Goal: Information Seeking & Learning: Learn about a topic

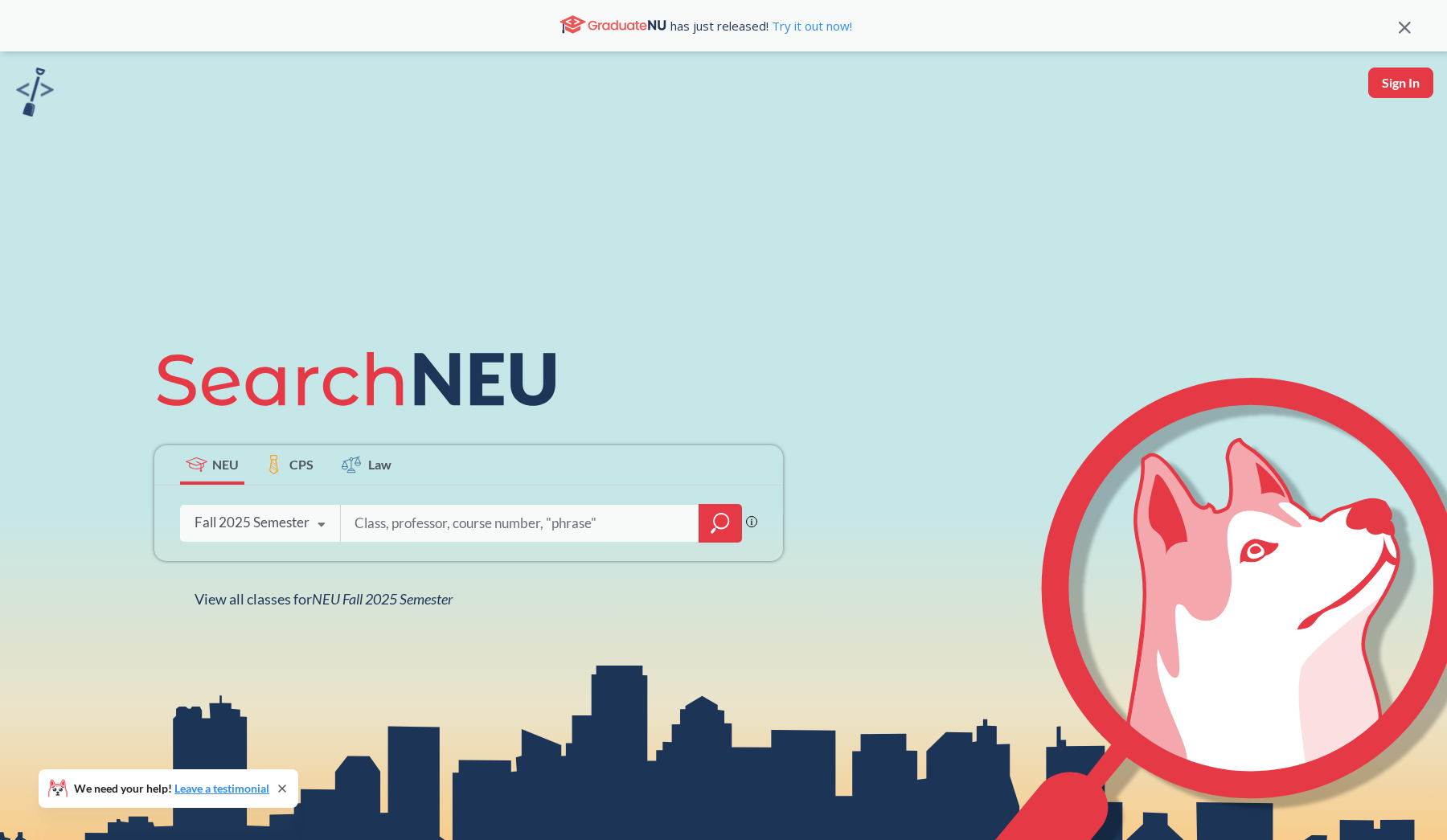
click at [471, 522] on input "search" at bounding box center [520, 523] width 335 height 34
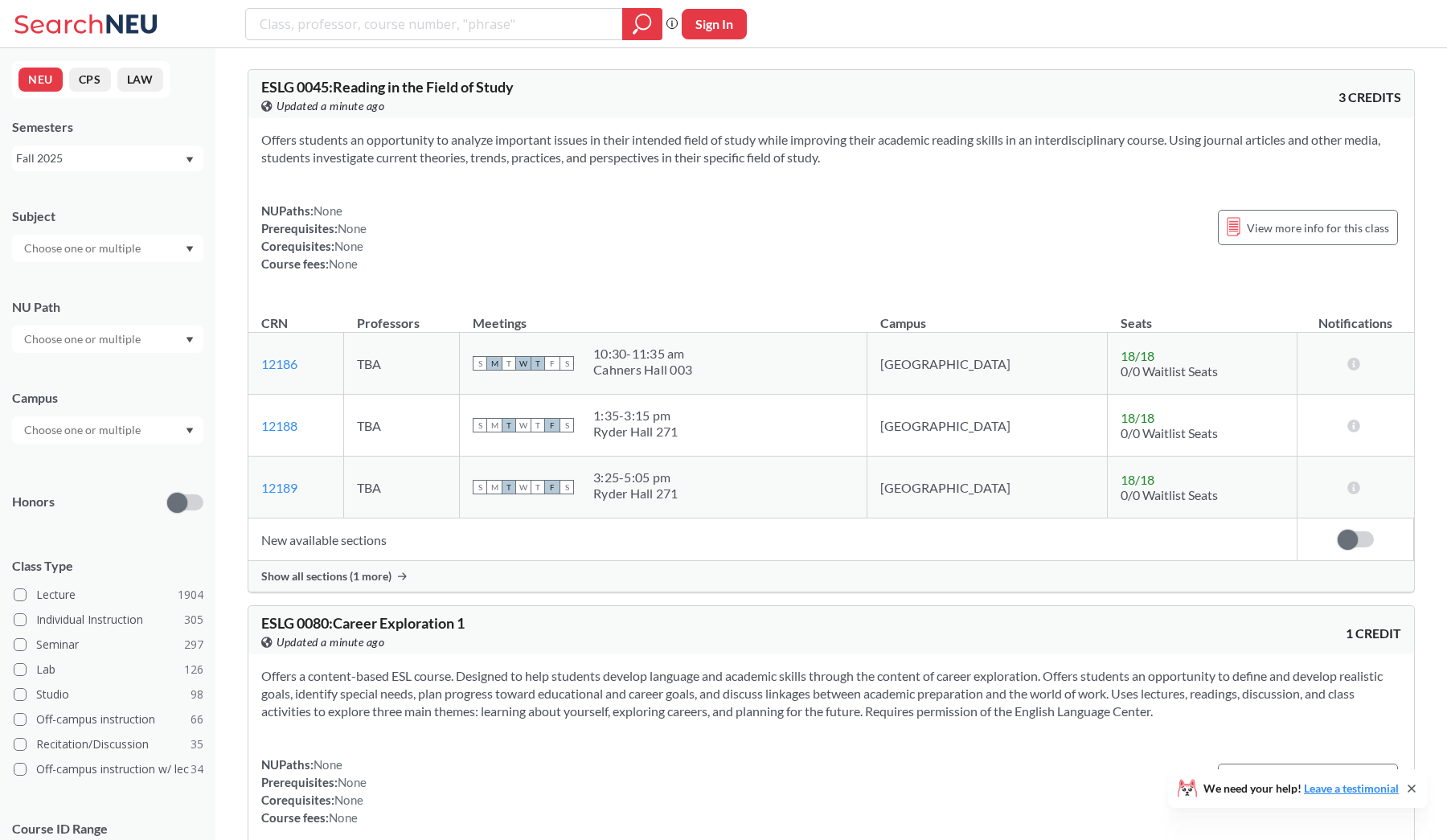
click at [132, 418] on div at bounding box center [107, 430] width 191 height 27
click at [133, 329] on input "text" at bounding box center [83, 338] width 135 height 19
type input "c"
click at [90, 245] on input "text" at bounding box center [83, 248] width 135 height 19
click at [86, 292] on p "Computer Science" at bounding box center [111, 293] width 181 height 16
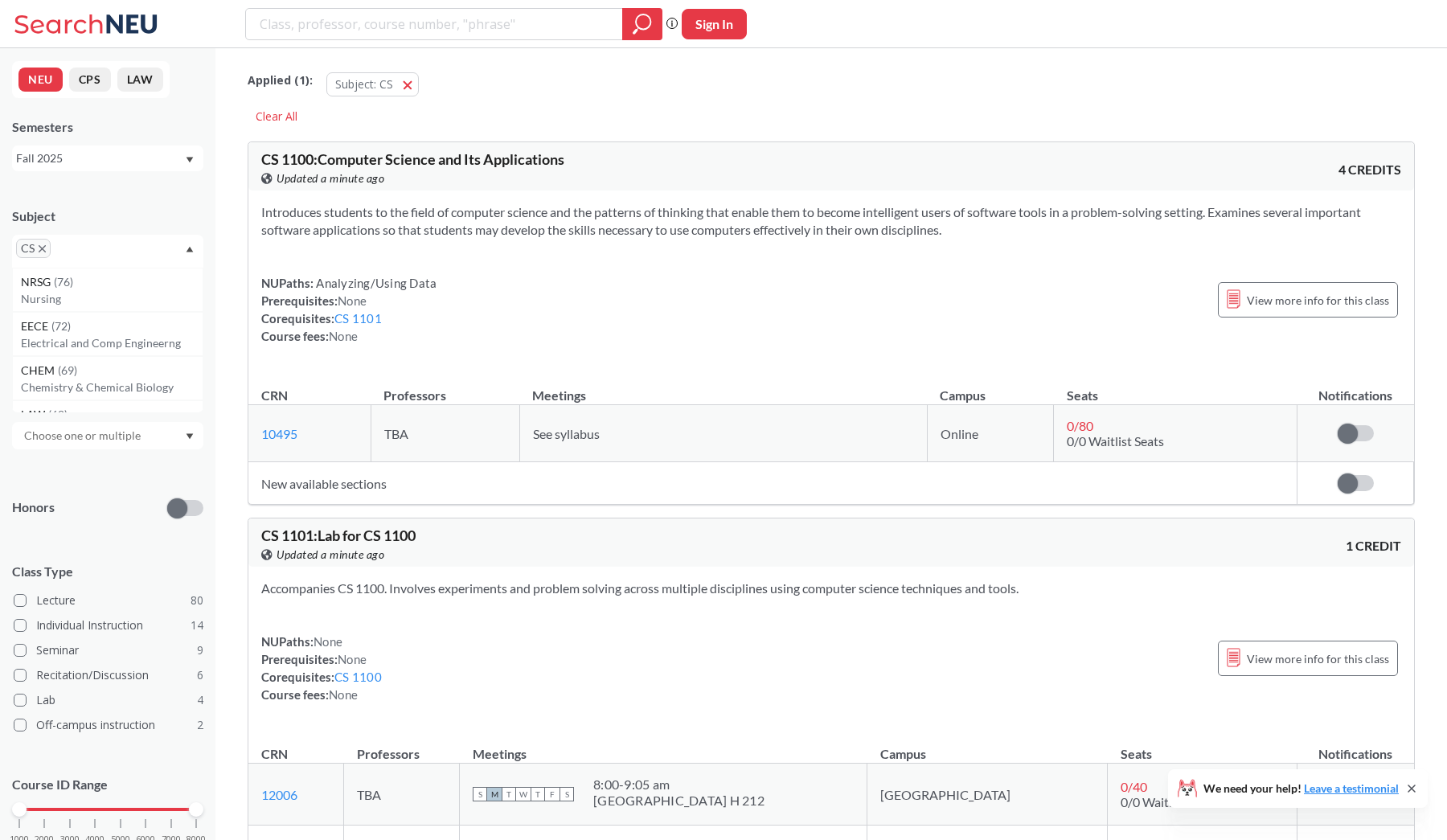
click at [96, 433] on input "text" at bounding box center [83, 435] width 135 height 19
type input "oak"
click at [40, 482] on span "( 17 )" at bounding box center [30, 488] width 19 height 13
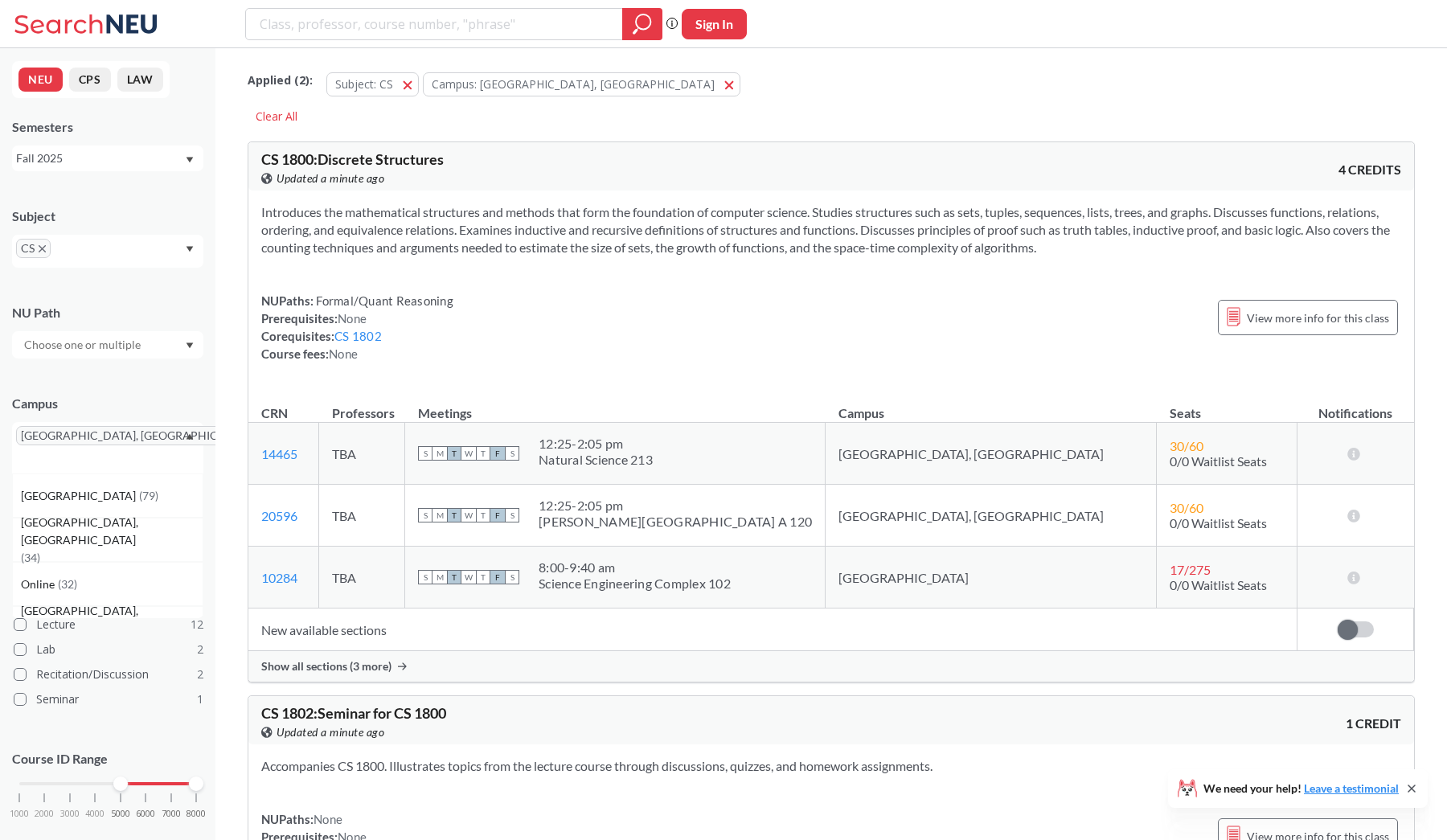
drag, startPoint x: 19, startPoint y: 759, endPoint x: 127, endPoint y: 757, distance: 108.0
click at [127, 757] on div "Course ID Range 1000 2000 3000 4000 5000 6000 7000 8000" at bounding box center [107, 792] width 191 height 117
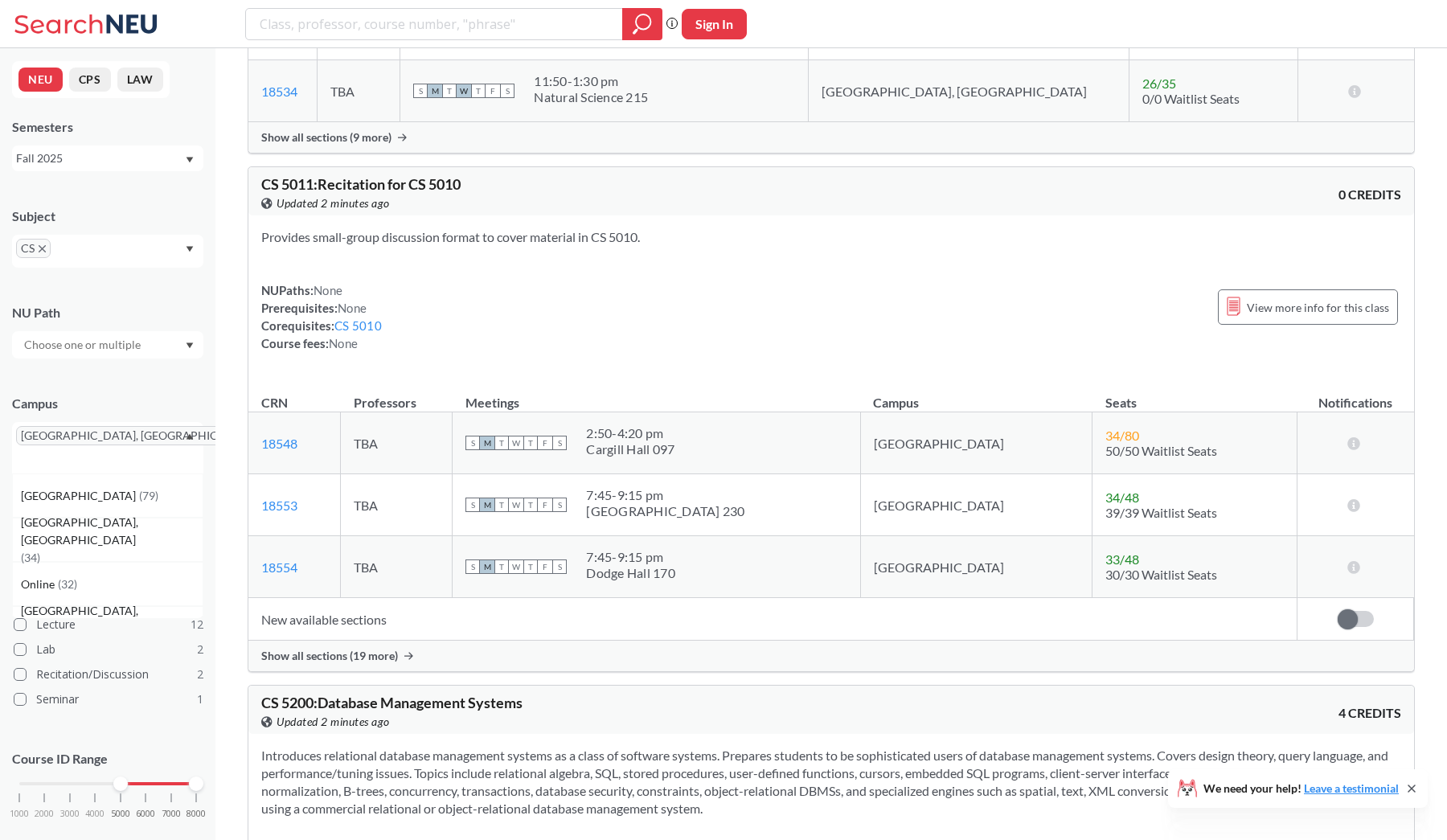
scroll to position [5280, 0]
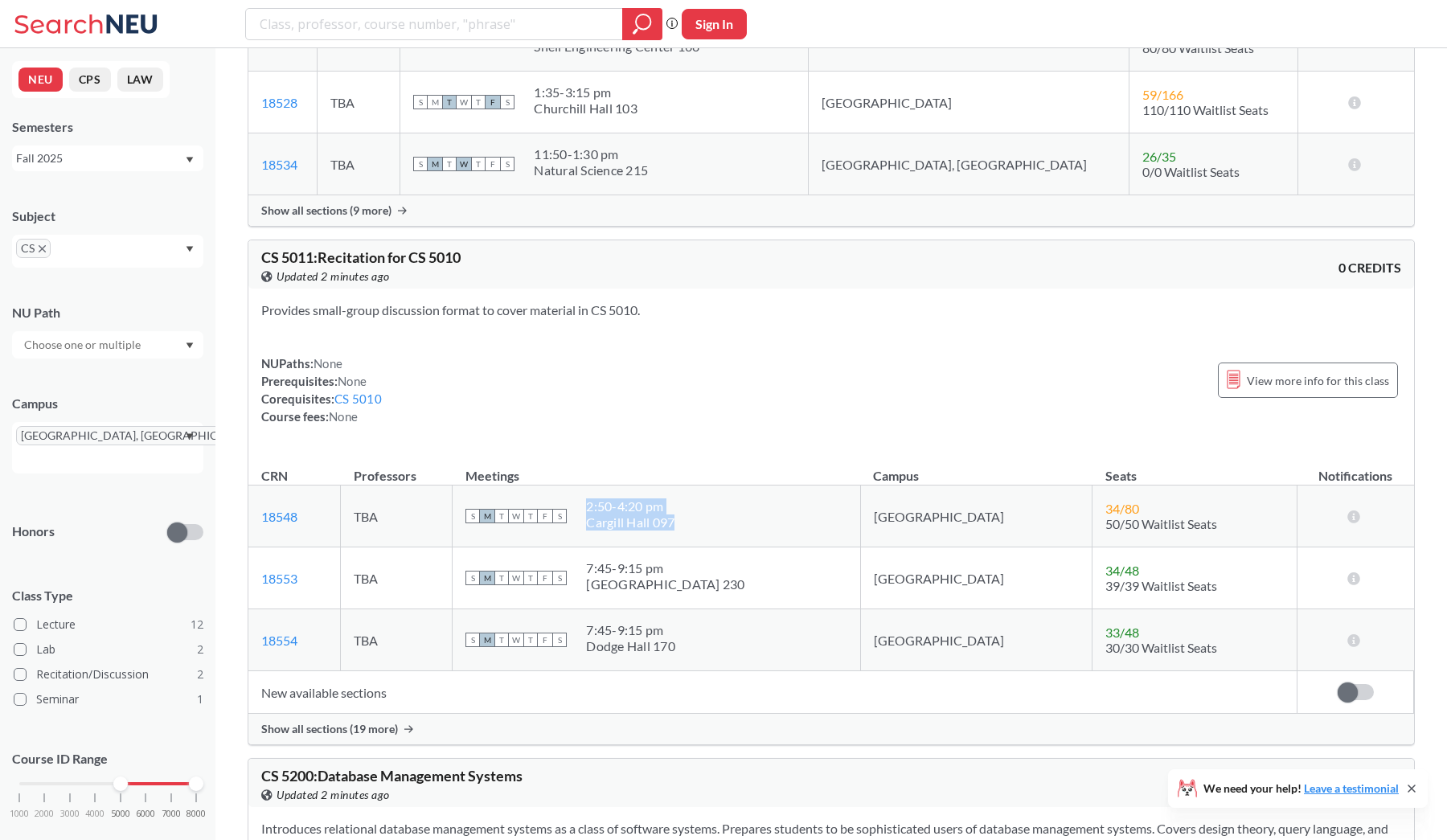
drag, startPoint x: 727, startPoint y: 517, endPoint x: 636, endPoint y: 512, distance: 91.1
click at [636, 512] on div "S M T W T F S 2:50 - 4:20 pm Cargill Hall 097" at bounding box center [656, 515] width 381 height 35
click at [645, 512] on div "2:50 - 4:20 pm" at bounding box center [630, 506] width 89 height 16
click at [642, 509] on div "2:50 - 4:20 pm" at bounding box center [630, 506] width 89 height 16
drag, startPoint x: 642, startPoint y: 509, endPoint x: 760, endPoint y: 519, distance: 118.4
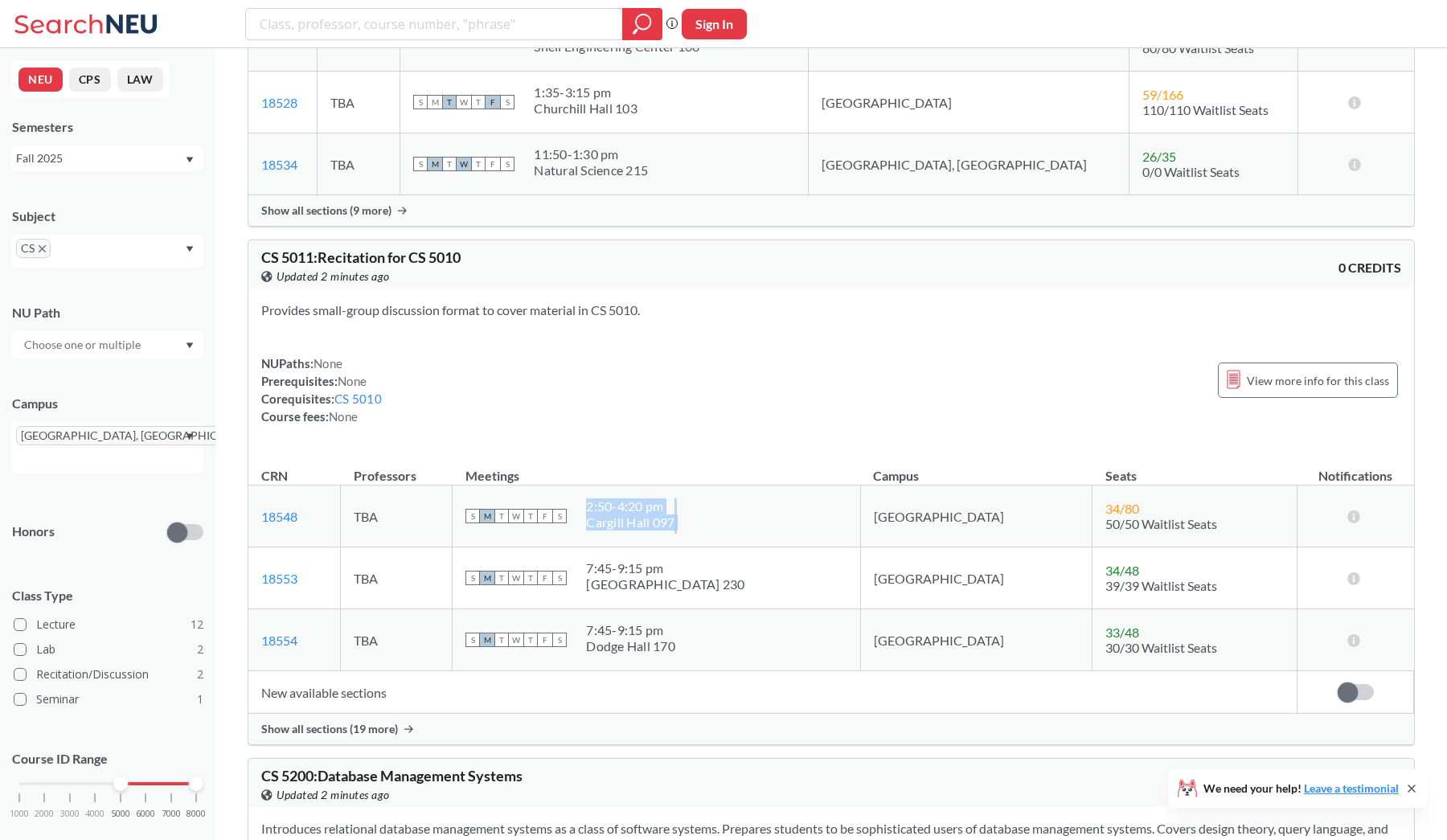
click at [760, 519] on div "S M T W T F S 2:50 - 4:20 pm Cargill Hall 097" at bounding box center [656, 515] width 381 height 35
click at [749, 519] on div "S M T W T F S 2:50 - 4:20 pm Cargill Hall 097" at bounding box center [656, 515] width 381 height 35
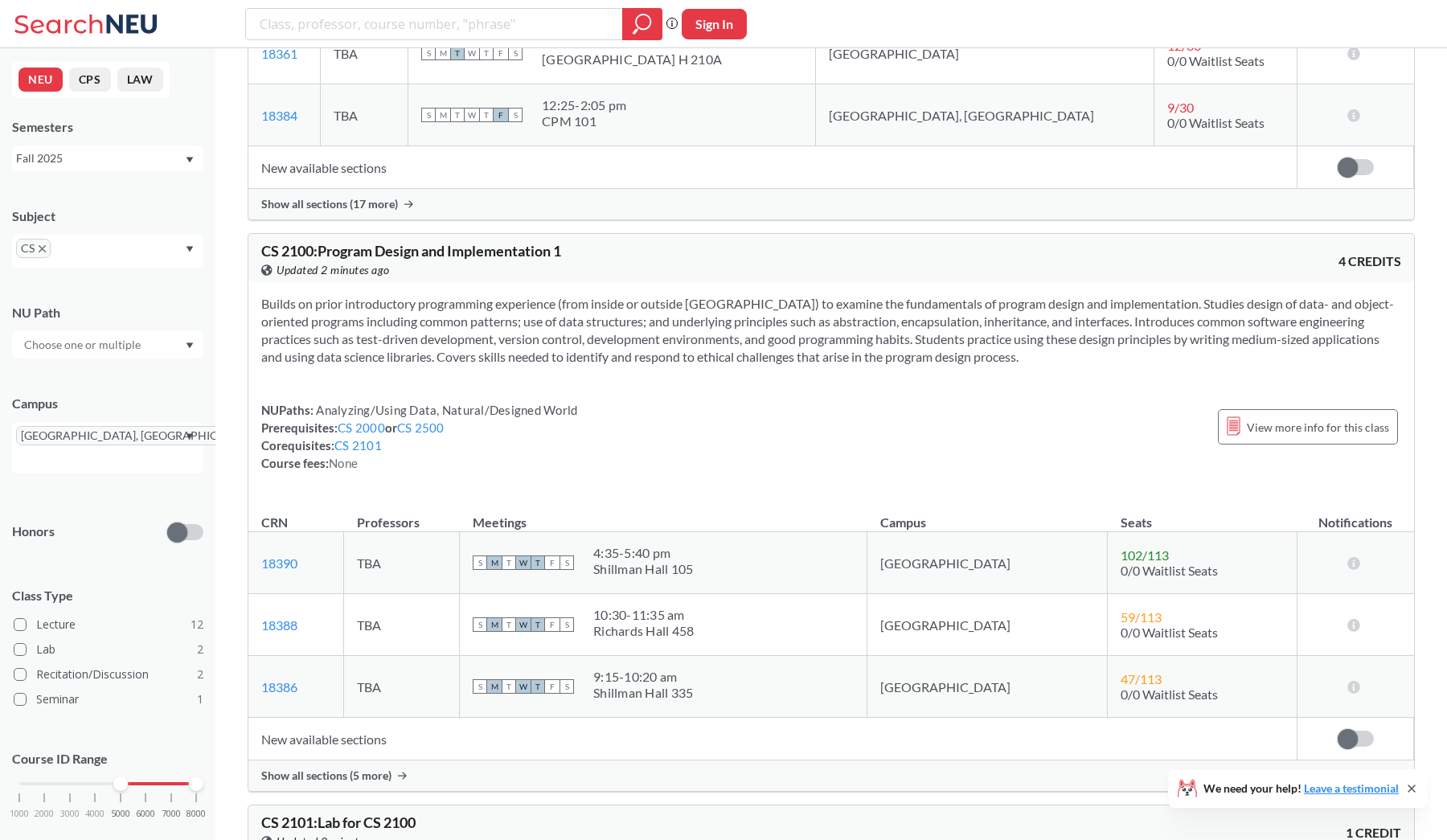
scroll to position [1999, 0]
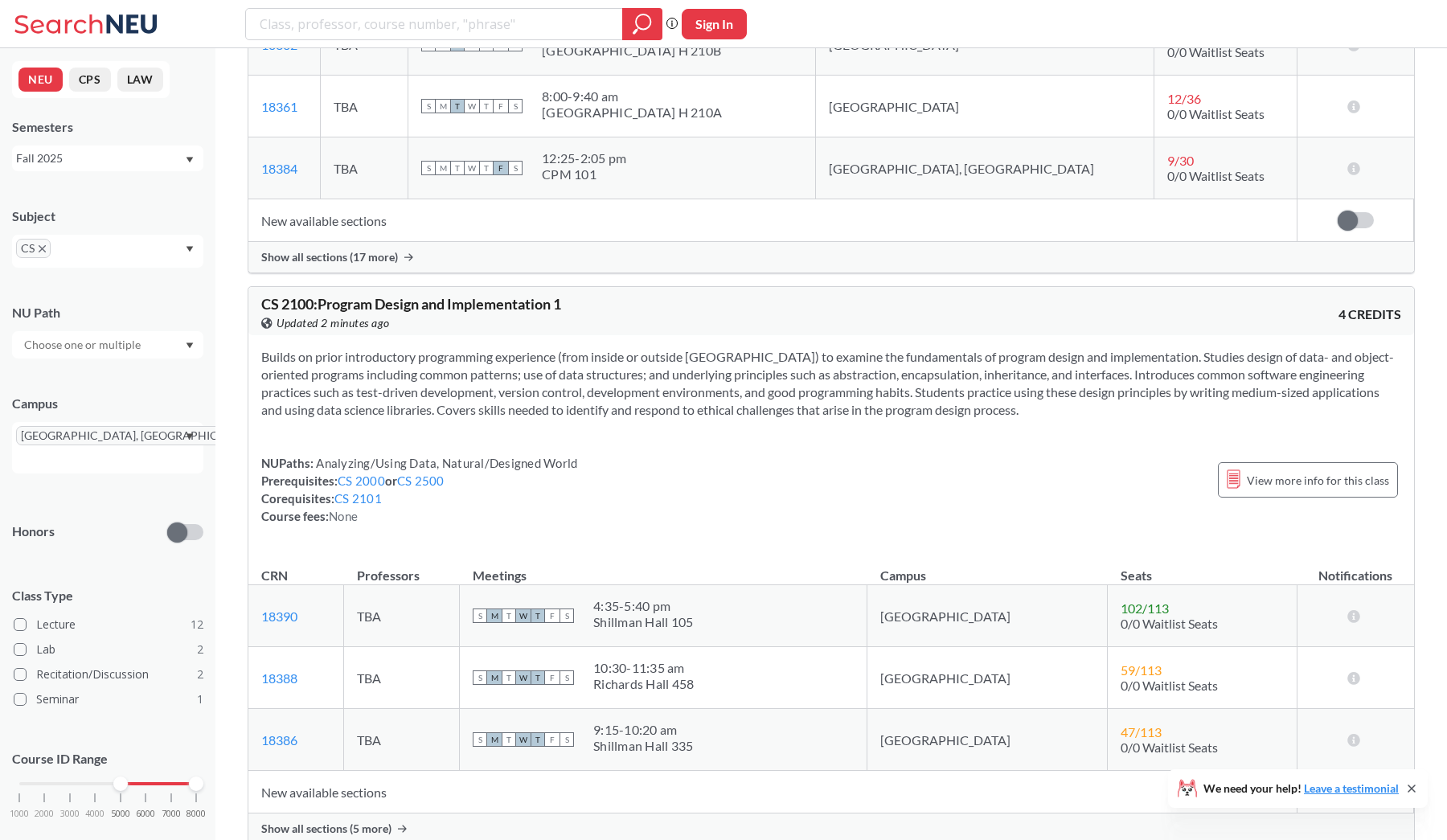
drag, startPoint x: 116, startPoint y: 765, endPoint x: 96, endPoint y: 765, distance: 20.0
click at [113, 776] on div at bounding box center [120, 783] width 14 height 14
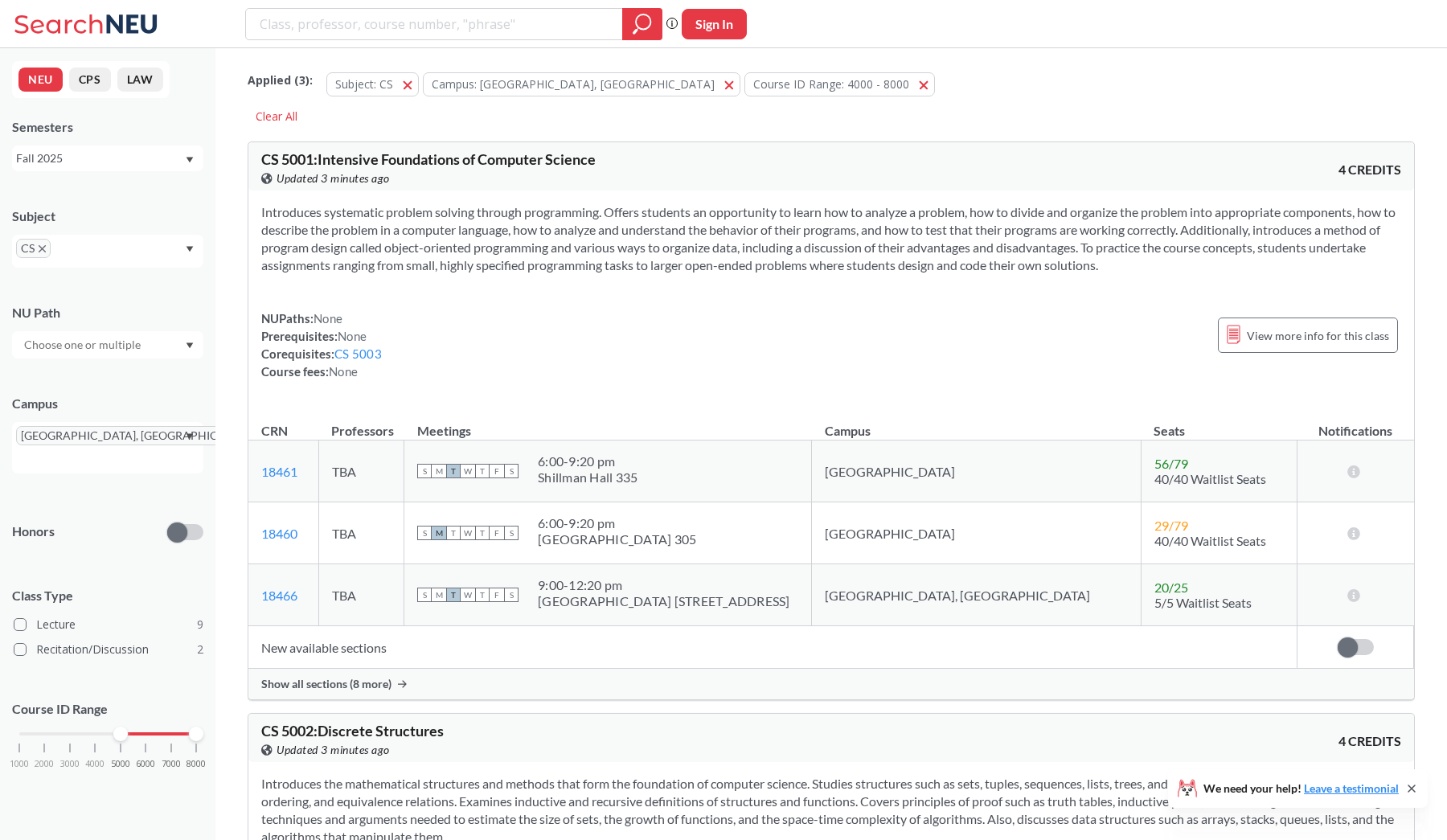
drag, startPoint x: 99, startPoint y: 711, endPoint x: 121, endPoint y: 711, distance: 22.0
click at [121, 727] on div at bounding box center [120, 734] width 14 height 14
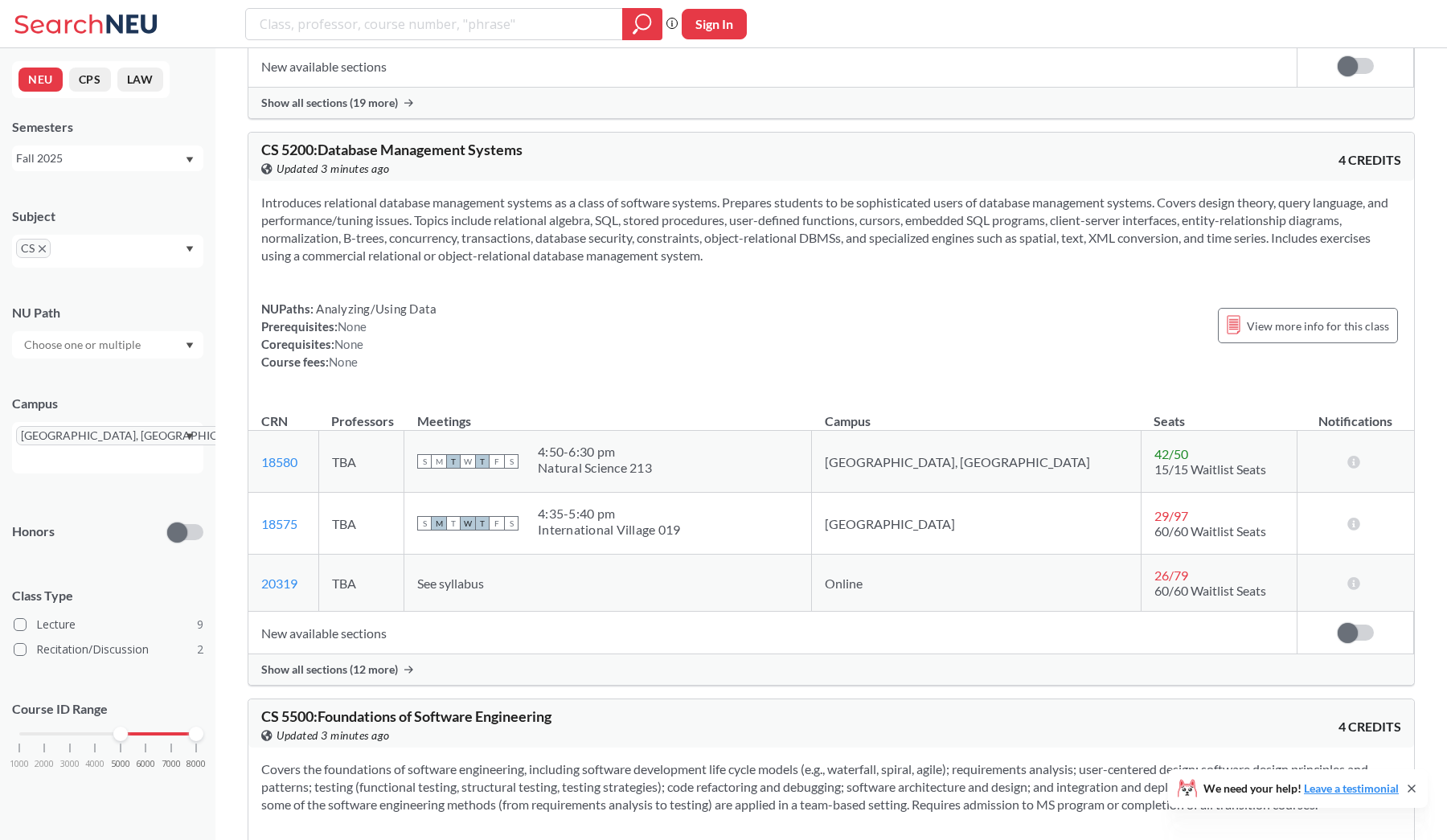
scroll to position [2627, 0]
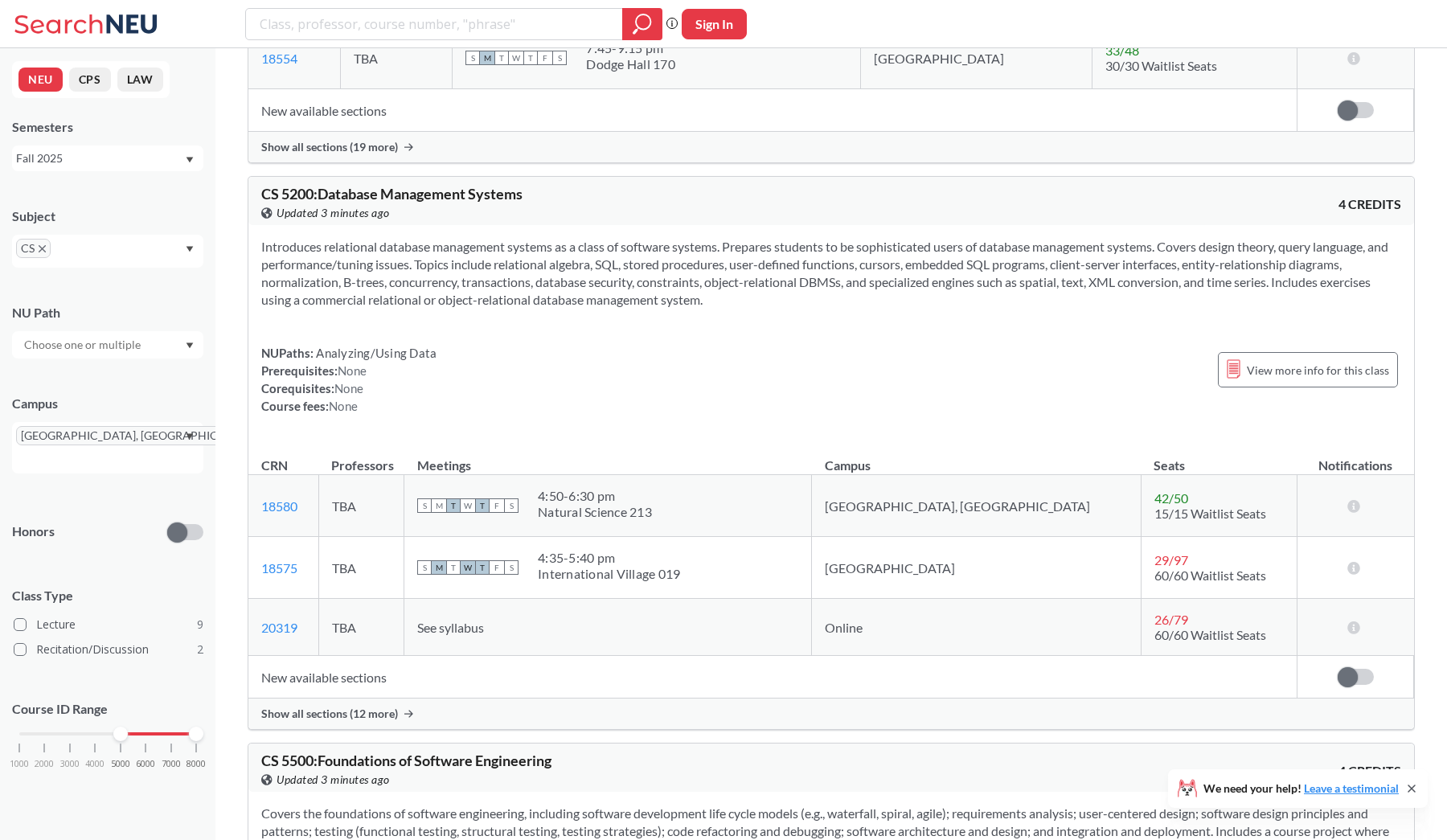
click at [150, 441] on div "[GEOGRAPHIC_DATA], [GEOGRAPHIC_DATA]" at bounding box center [107, 447] width 191 height 51
click at [64, 451] on input "text" at bounding box center [39, 459] width 48 height 19
type input "on"
click at [84, 575] on div "Online ( 23 )" at bounding box center [111, 584] width 181 height 18
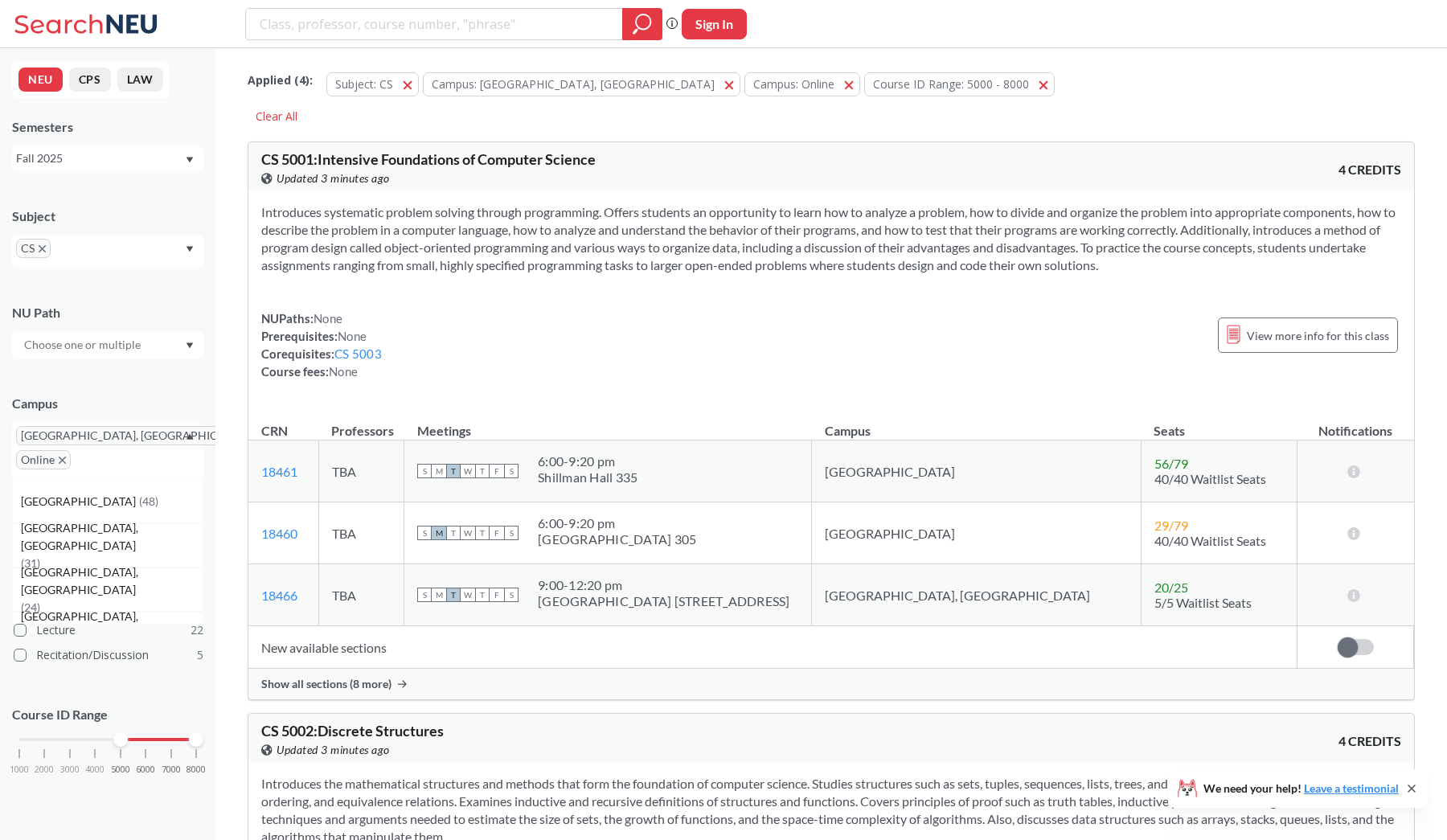
click at [84, 434] on span "[GEOGRAPHIC_DATA], [GEOGRAPHIC_DATA]" at bounding box center [144, 435] width 256 height 19
click at [259, 437] on icon "X to remove pill" at bounding box center [263, 436] width 7 height 7
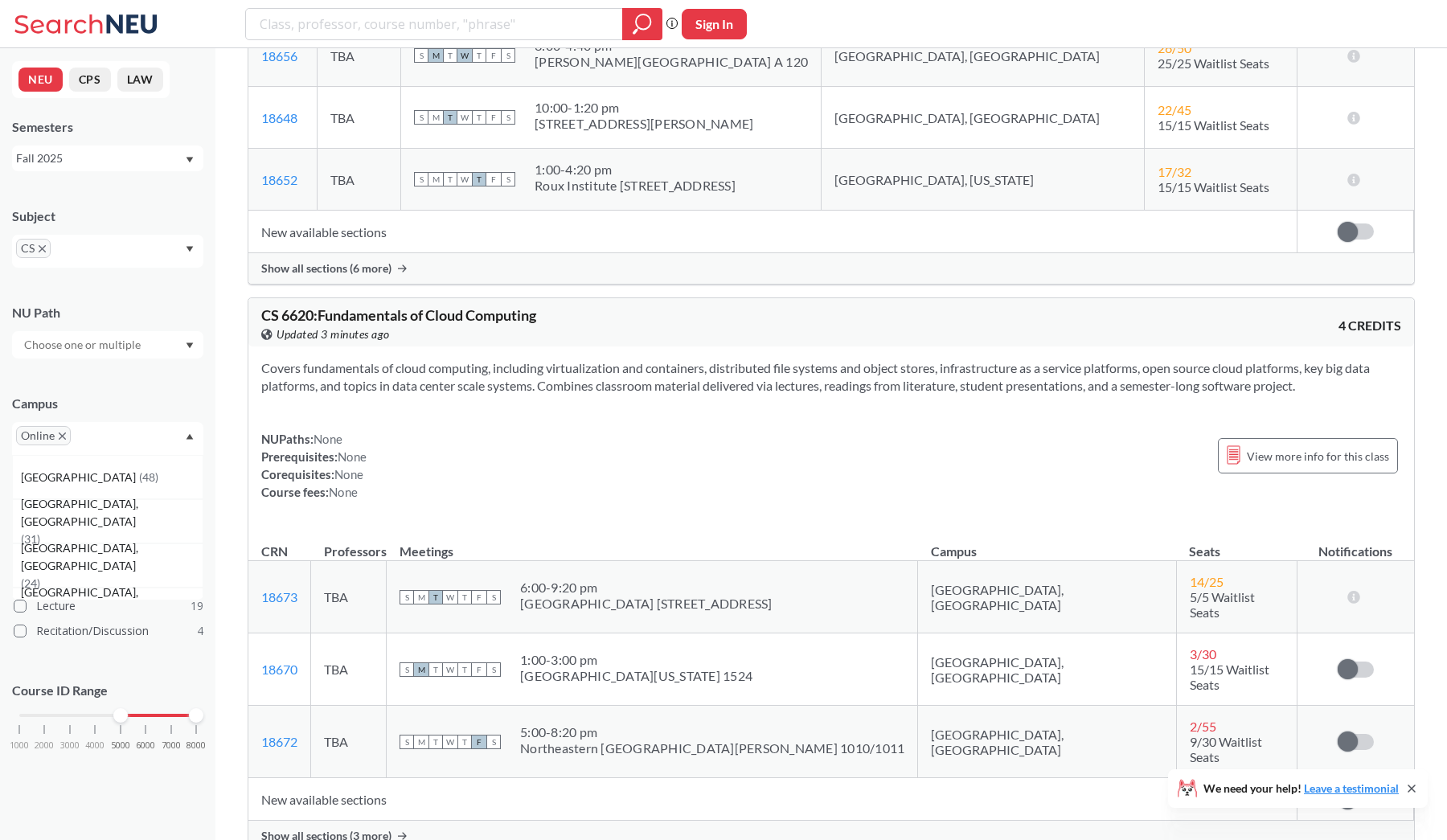
scroll to position [9491, 0]
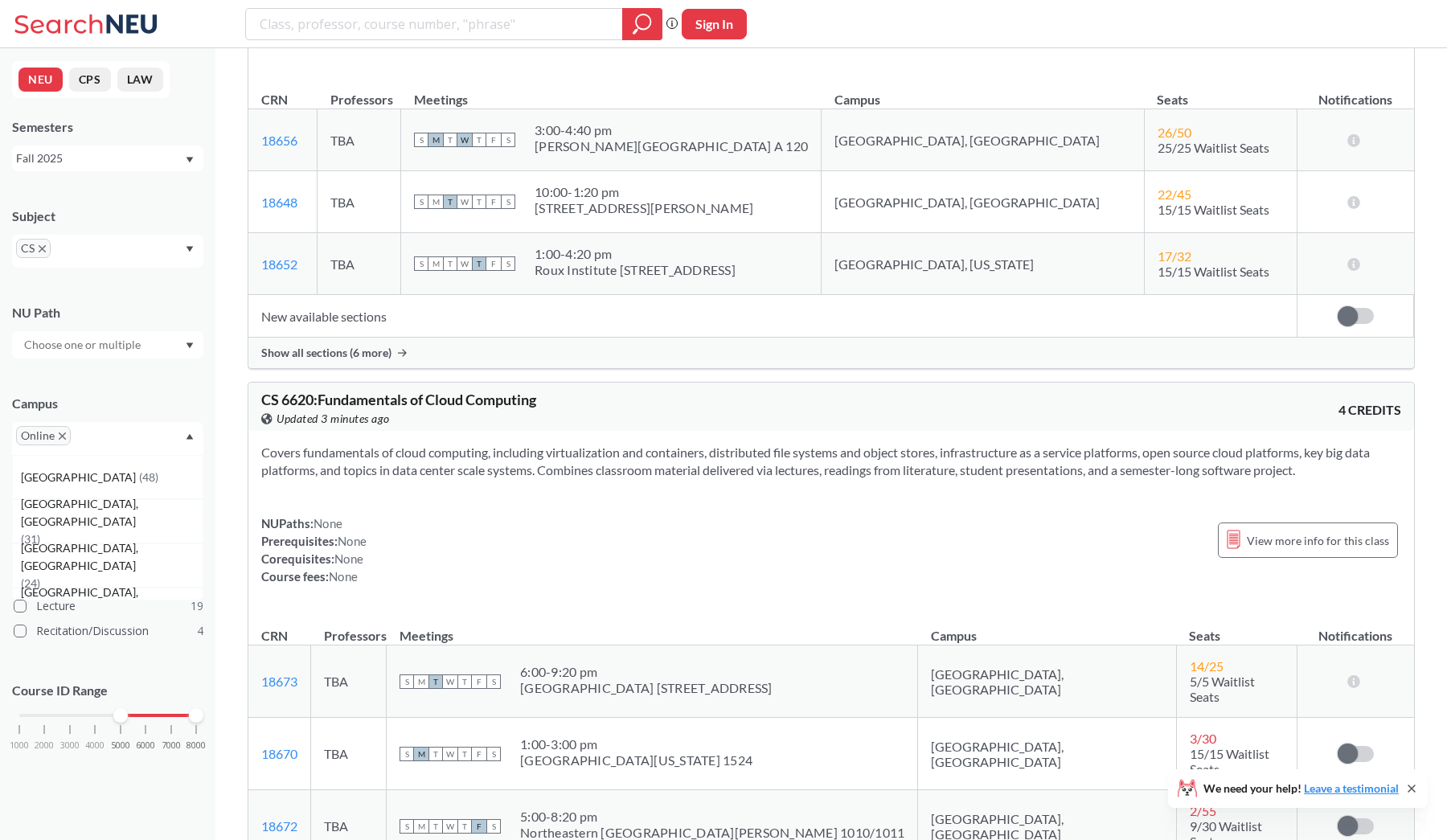
click at [557, 487] on div "Covers fundamentals of cloud computing, including virtualization and containers…" at bounding box center [831, 521] width 1166 height 180
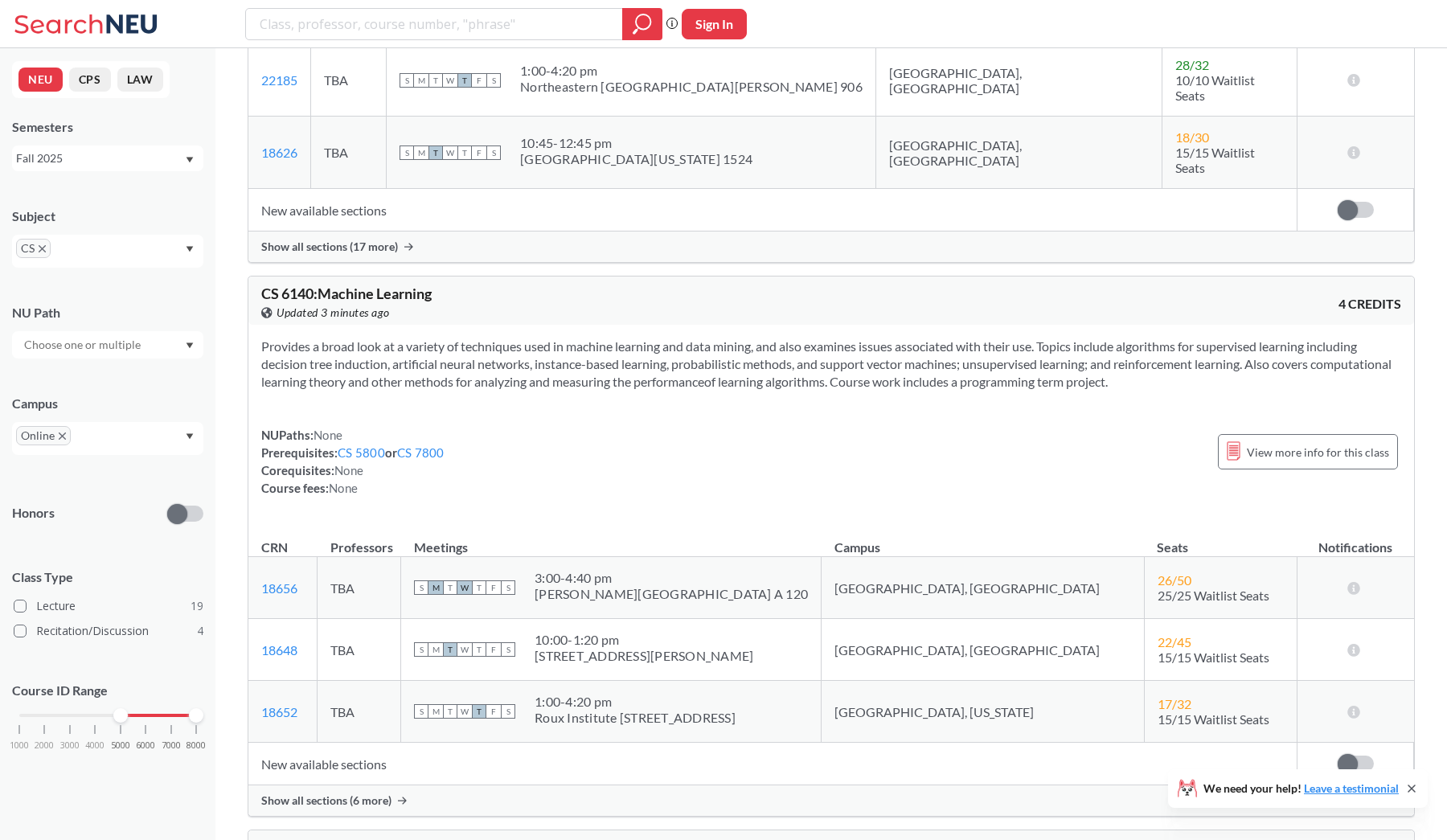
scroll to position [9121, 0]
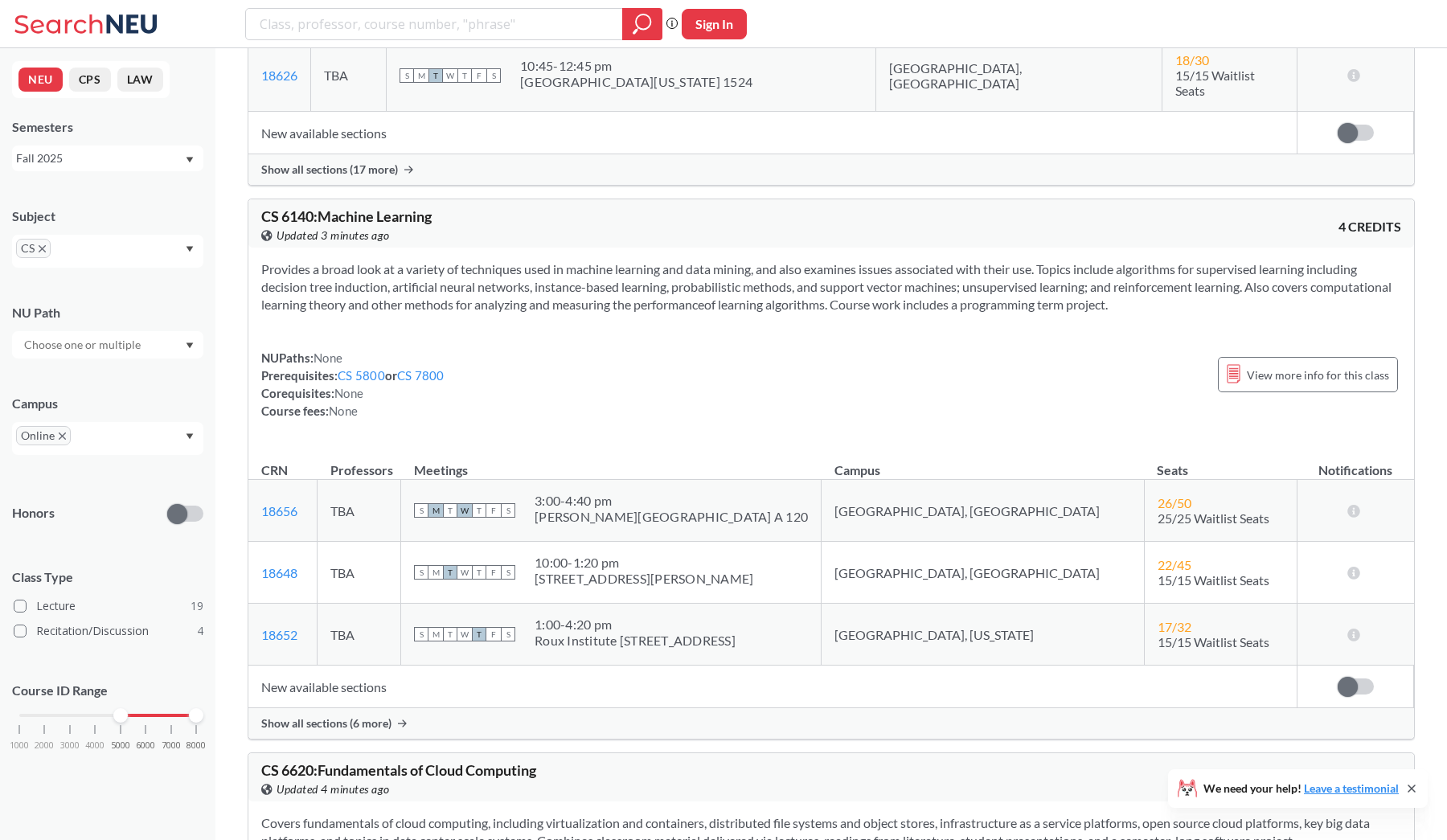
click at [343, 708] on div "Show all sections (6 more)" at bounding box center [831, 723] width 1166 height 31
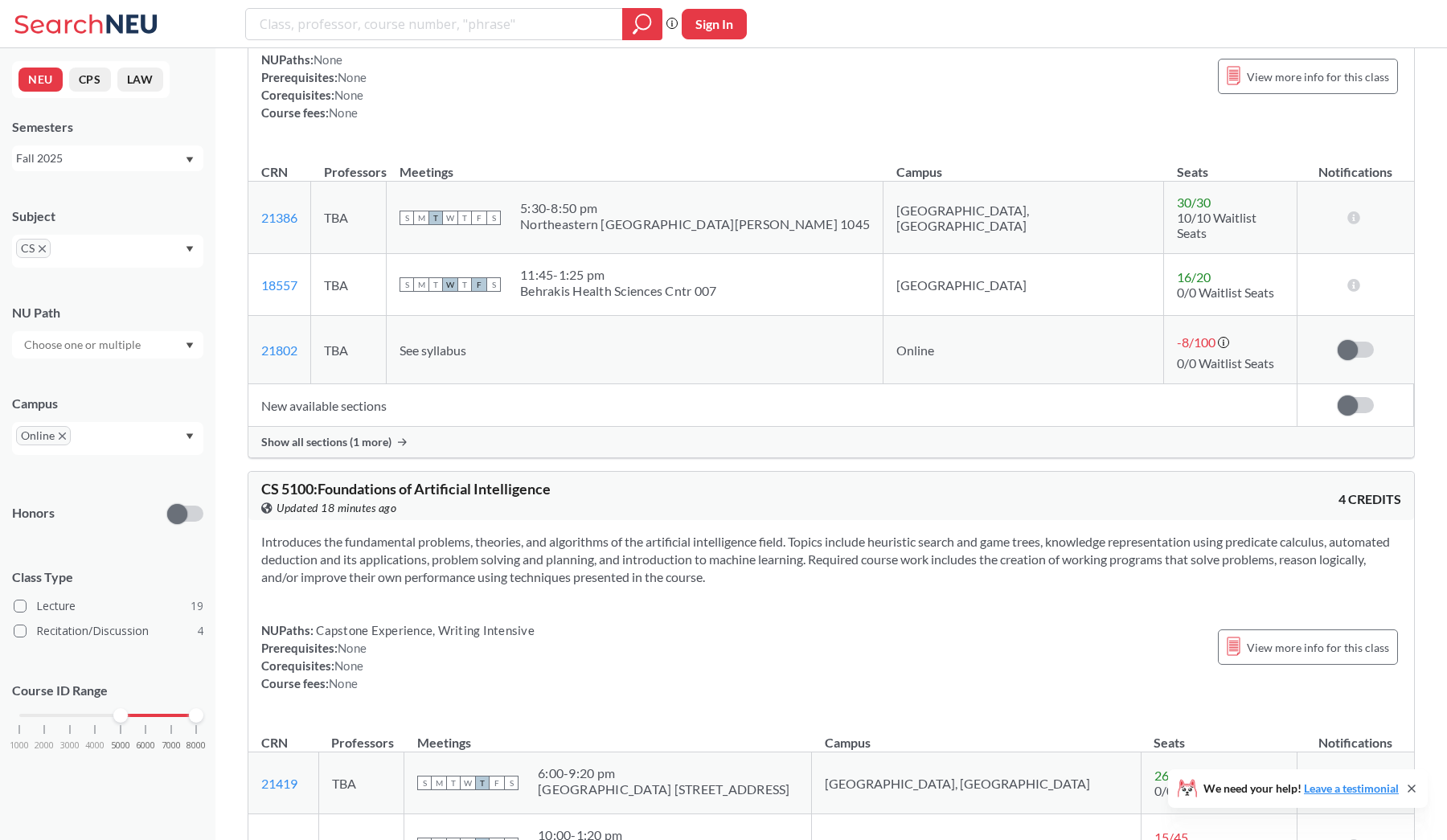
scroll to position [4118, 0]
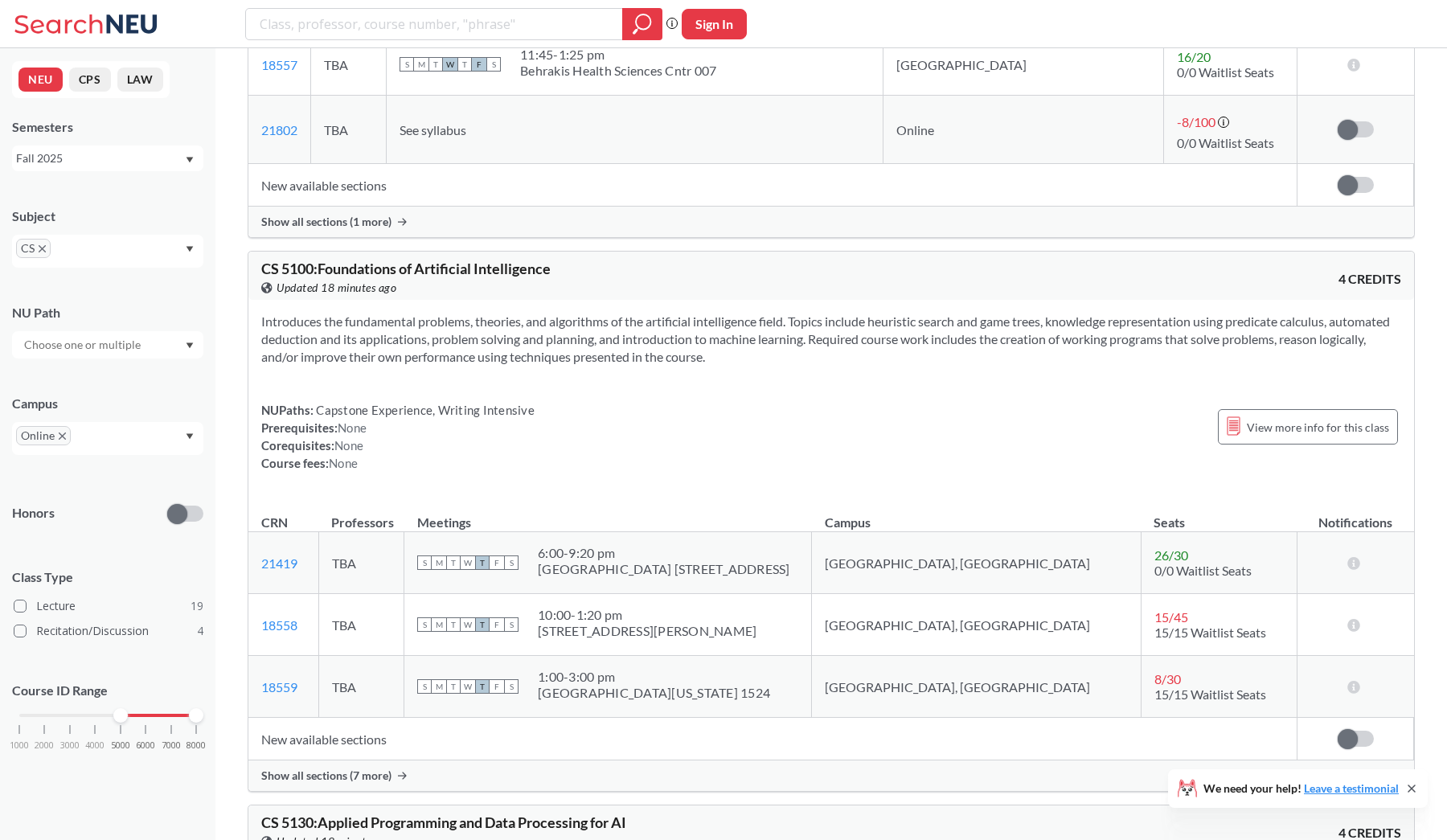
click at [388, 768] on span "Show all sections (7 more)" at bounding box center [326, 775] width 130 height 14
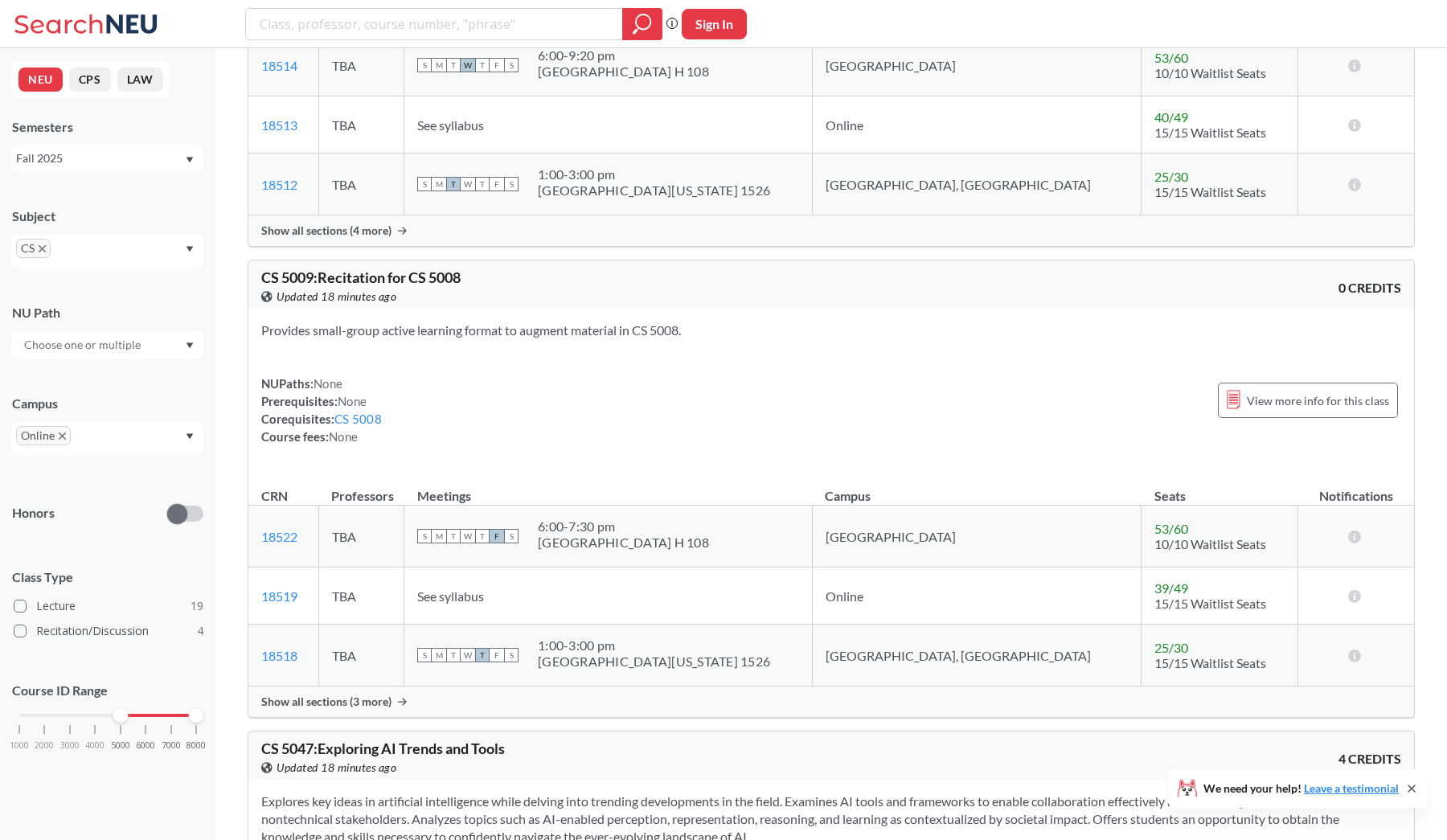
scroll to position [3067, 0]
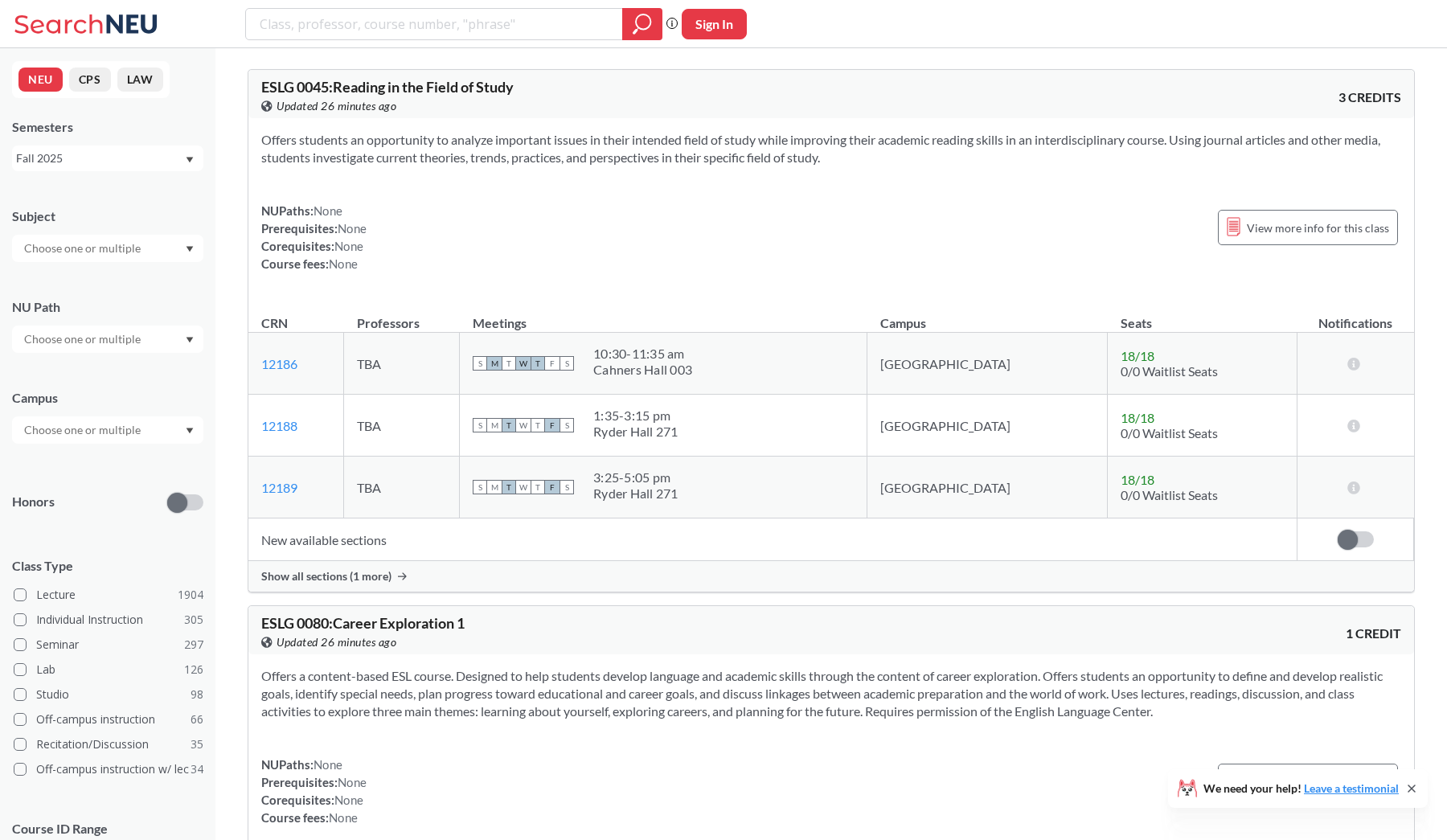
click at [159, 254] on div at bounding box center [107, 249] width 191 height 27
click at [142, 277] on div "CS ( 115 )" at bounding box center [111, 276] width 181 height 18
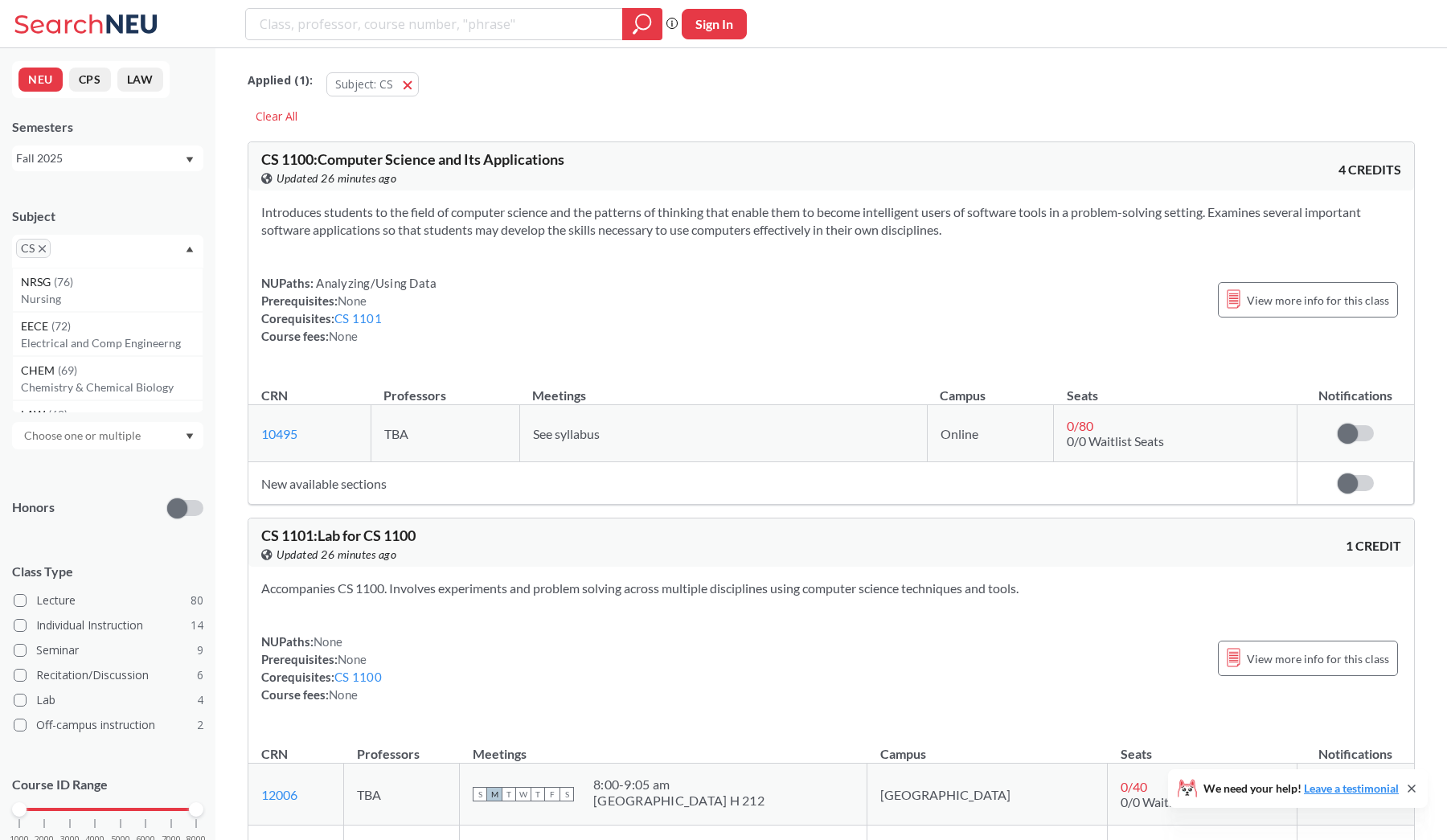
click at [124, 426] on input "text" at bounding box center [83, 435] width 135 height 19
type input "oa"
click at [48, 486] on div "[GEOGRAPHIC_DATA], [GEOGRAPHIC_DATA] ( 17 )" at bounding box center [107, 471] width 191 height 44
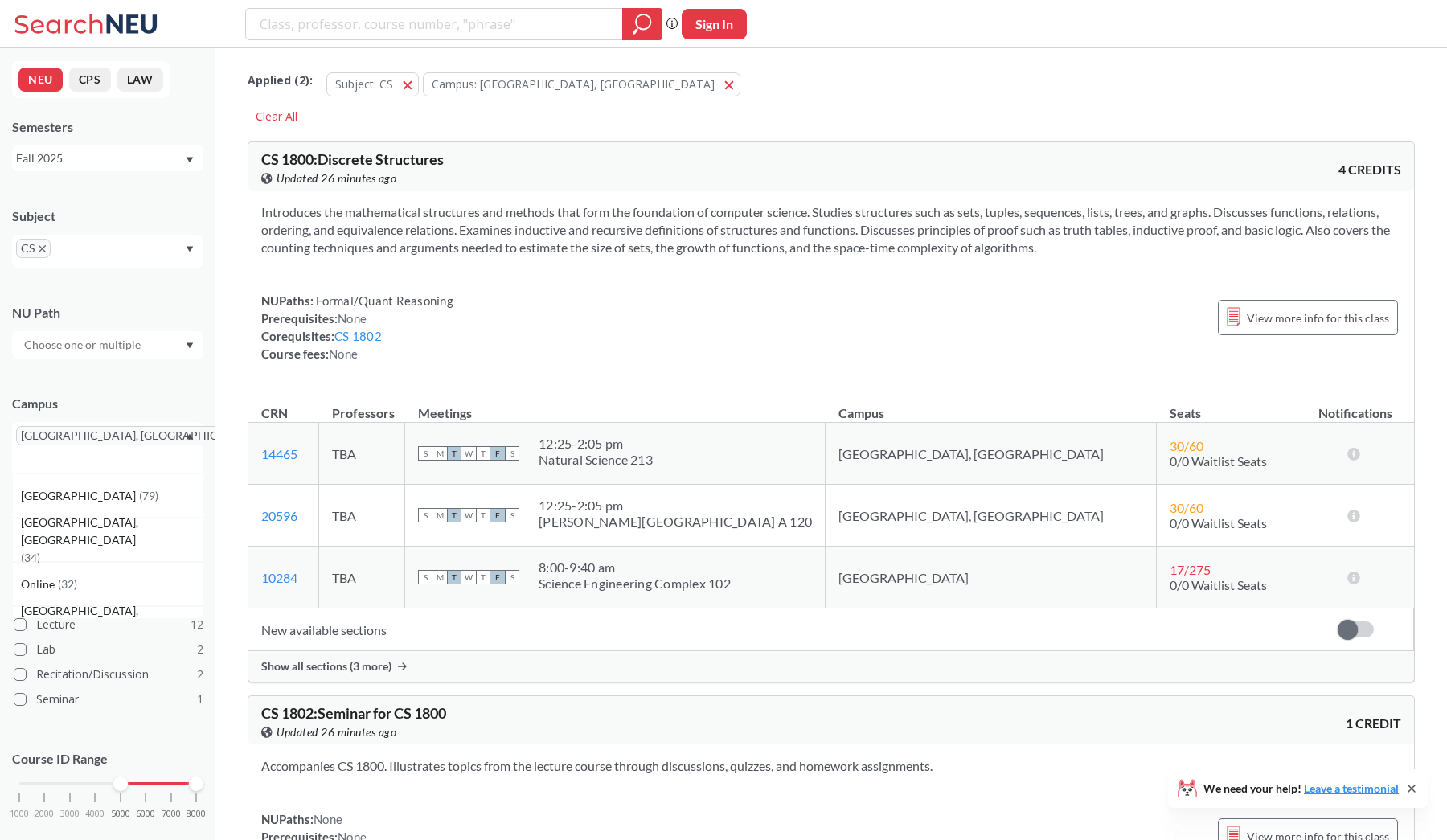
drag, startPoint x: 23, startPoint y: 759, endPoint x: 126, endPoint y: 755, distance: 103.1
click at [126, 755] on div "Course ID Range 1000 2000 3000 4000 5000 6000 7000 8000" at bounding box center [107, 792] width 191 height 117
click at [127, 757] on div "Course ID Range 1000 2000 3000 4000 5000 6000 7000 8000" at bounding box center [107, 792] width 191 height 117
click at [124, 776] on div at bounding box center [120, 783] width 14 height 14
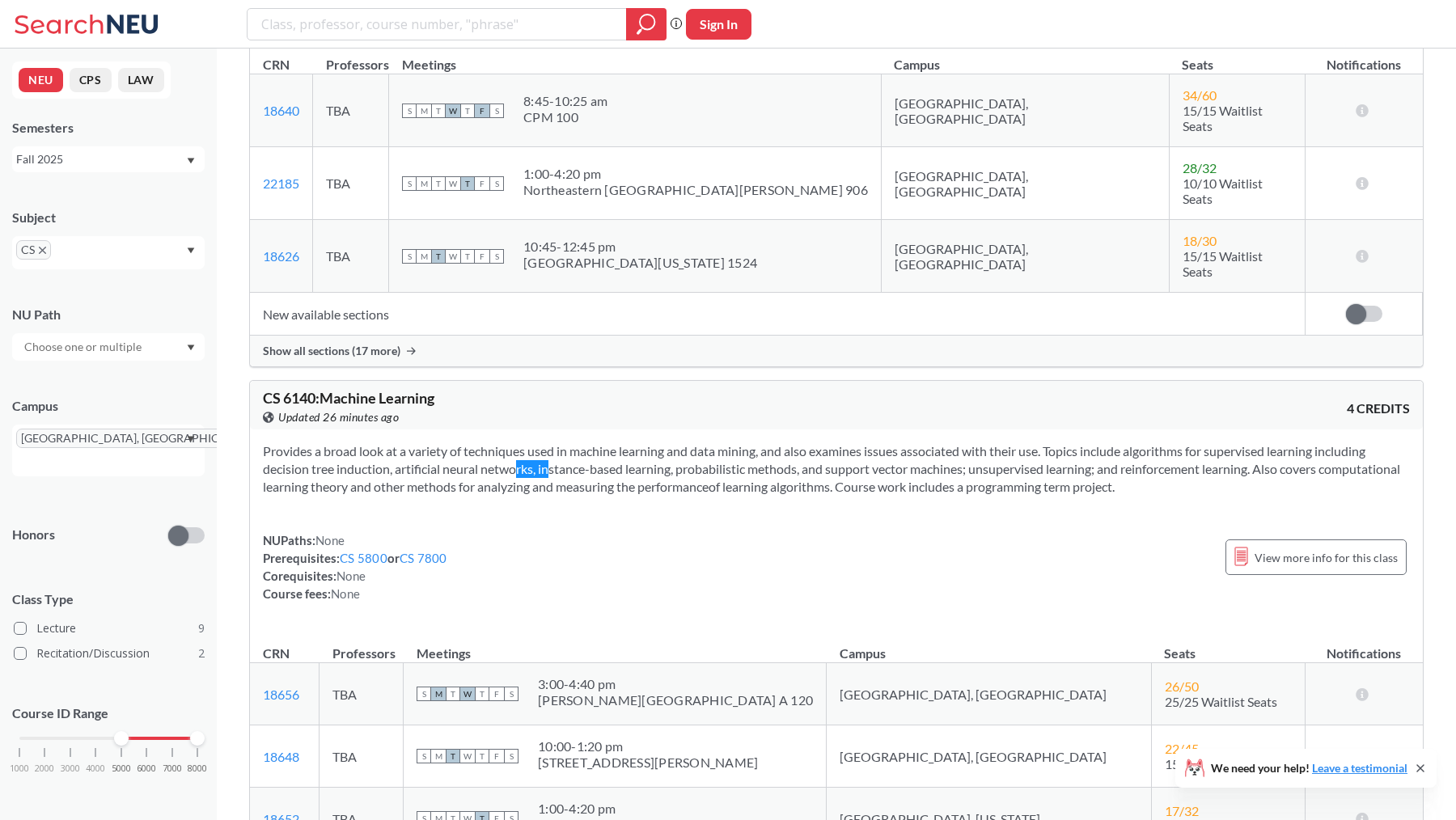
scroll to position [5268, 0]
